Goal: Book appointment/travel/reservation

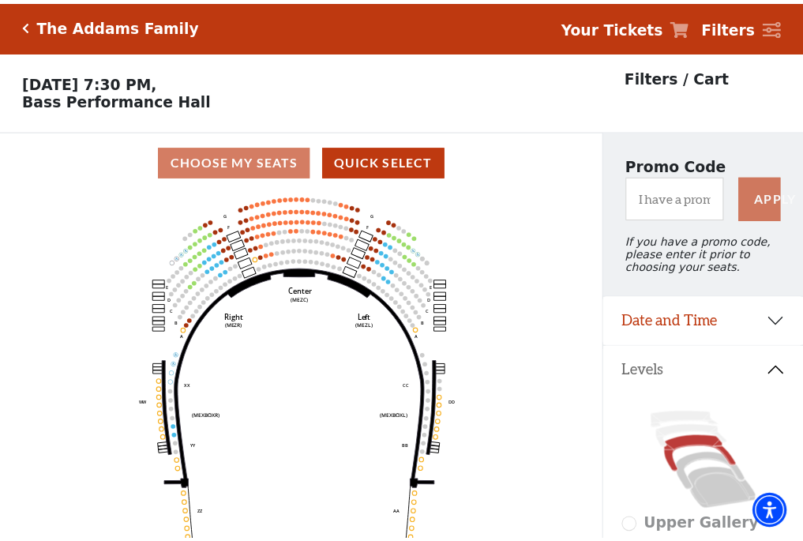
scroll to position [73, 0]
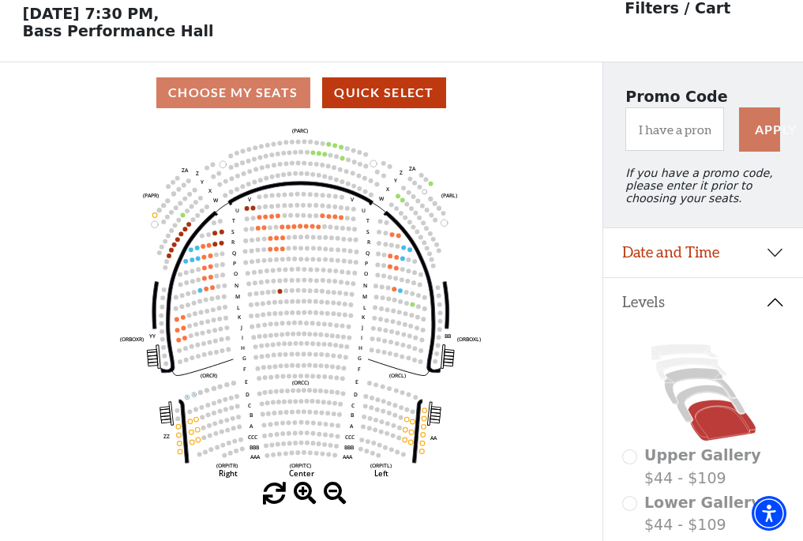
scroll to position [73, 0]
